Goal: Find specific page/section: Find specific page/section

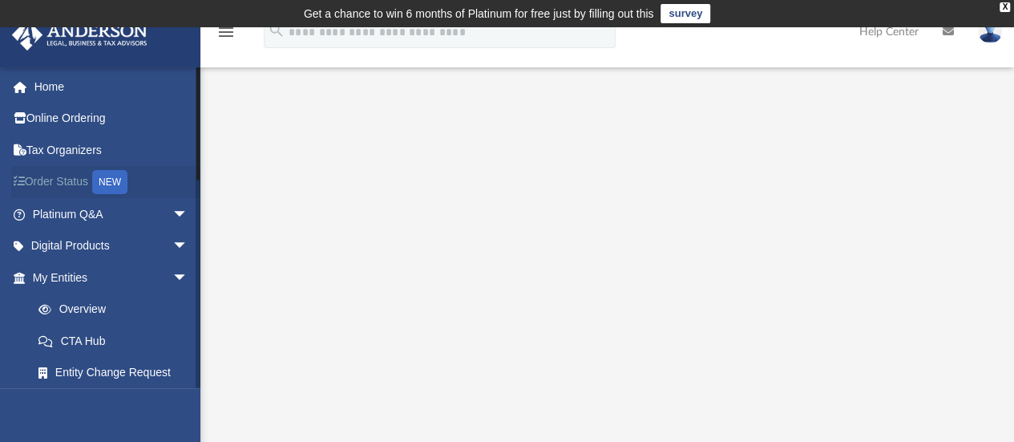
click at [75, 187] on link "Order Status NEW" at bounding box center [111, 182] width 201 height 33
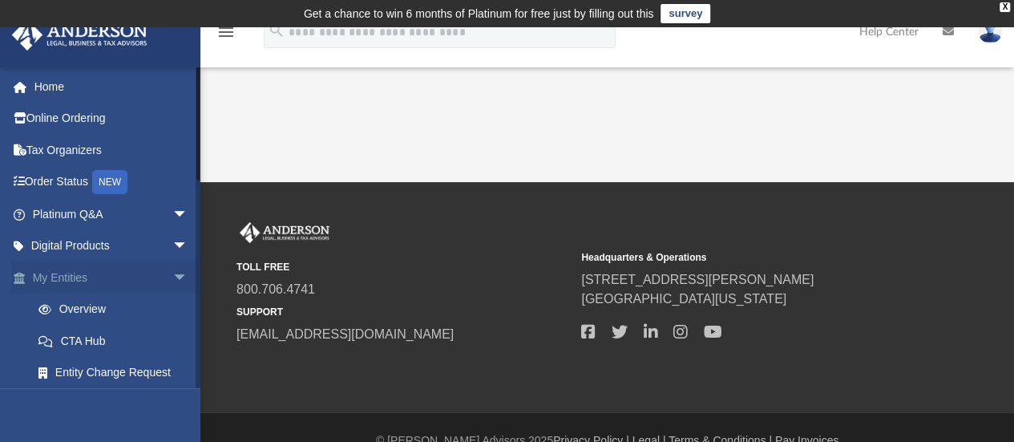
click at [172, 270] on span "arrow_drop_down" at bounding box center [188, 277] width 32 height 33
click at [142, 285] on link "My Entities arrow_drop_up" at bounding box center [111, 277] width 201 height 32
click at [172, 277] on span "arrow_drop_up" at bounding box center [188, 277] width 32 height 33
click at [99, 308] on link "Overview" at bounding box center [117, 309] width 190 height 32
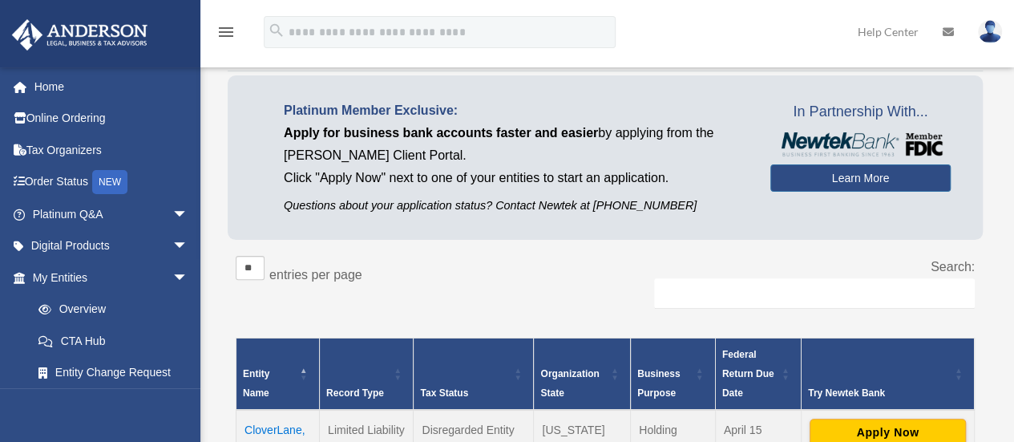
scroll to position [321, 0]
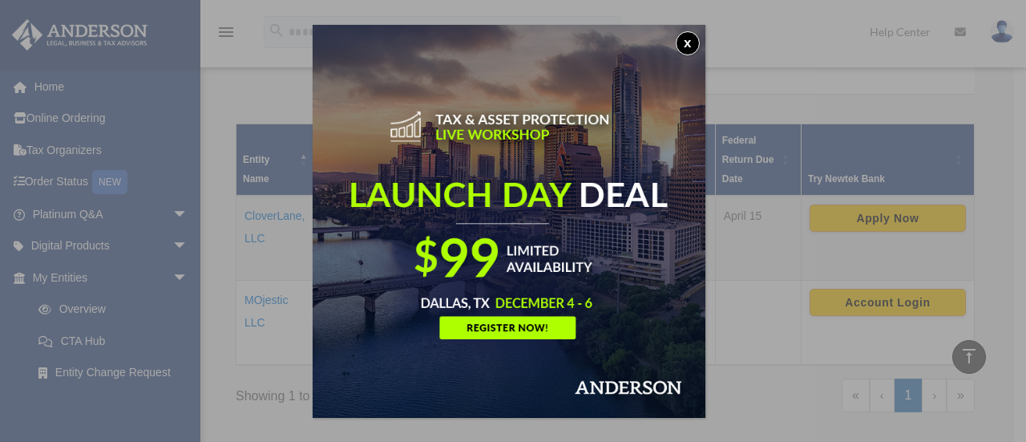
click at [699, 49] on button "x" at bounding box center [688, 43] width 24 height 24
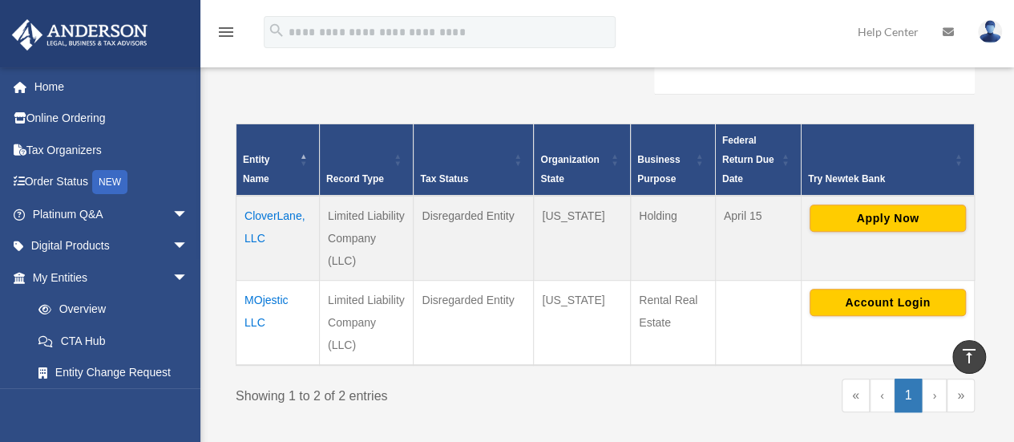
click at [281, 217] on td "CloverLane, LLC" at bounding box center [278, 238] width 83 height 85
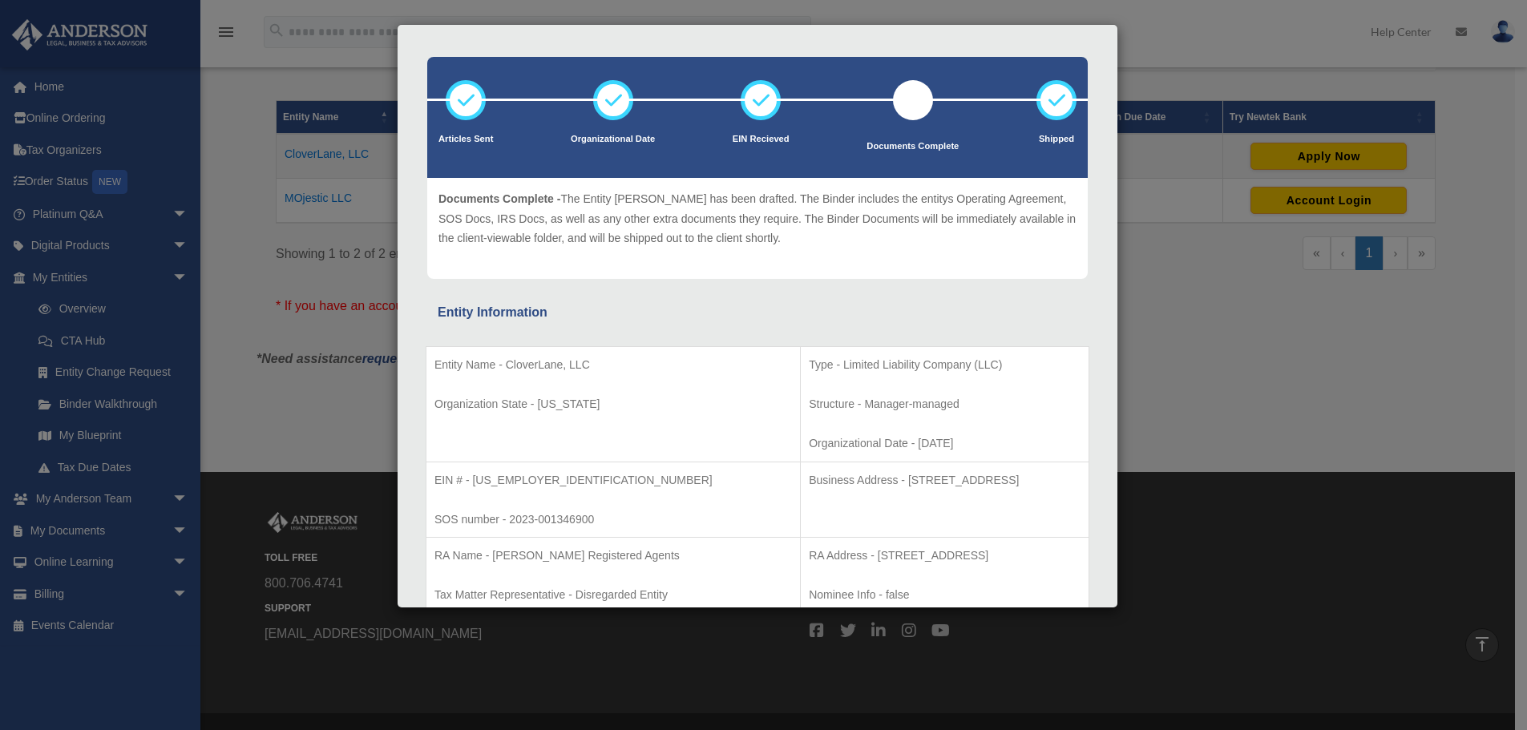
scroll to position [160, 0]
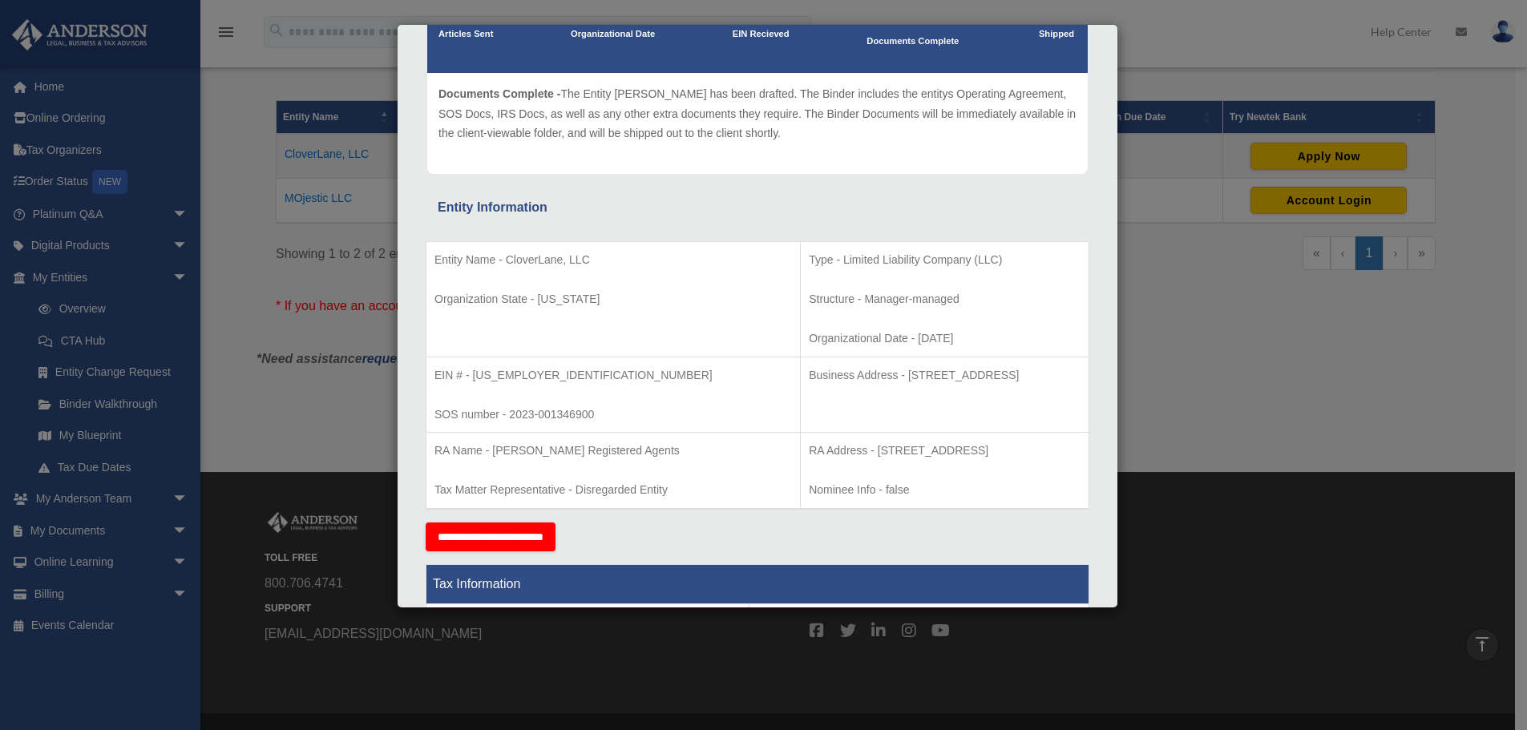
click at [1025, 363] on div "Details × Articles Sent Organizational Date" at bounding box center [763, 365] width 1527 height 730
